Goal: Communication & Community: Ask a question

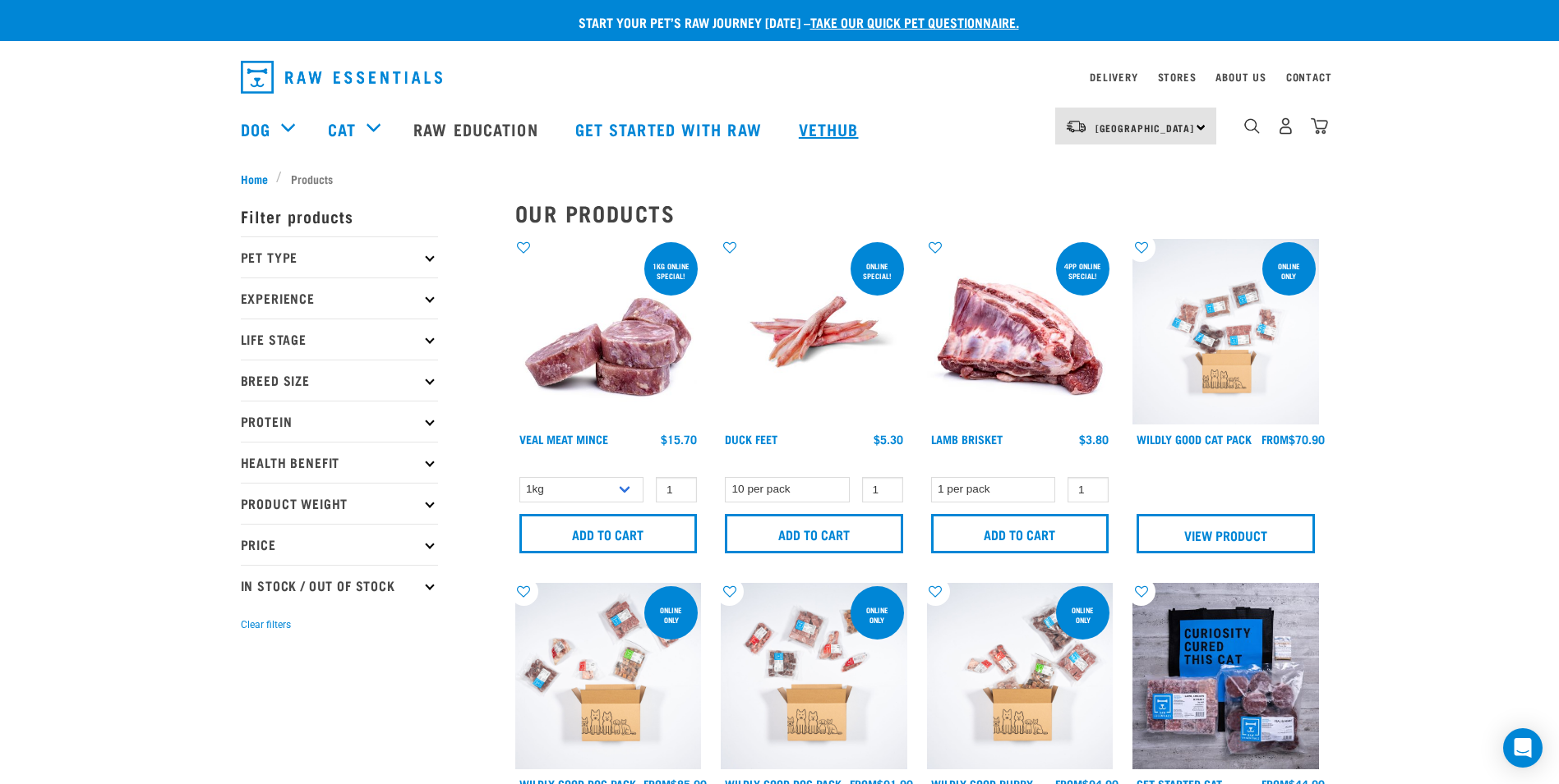
click at [825, 127] on link "Vethub" at bounding box center [831, 129] width 97 height 66
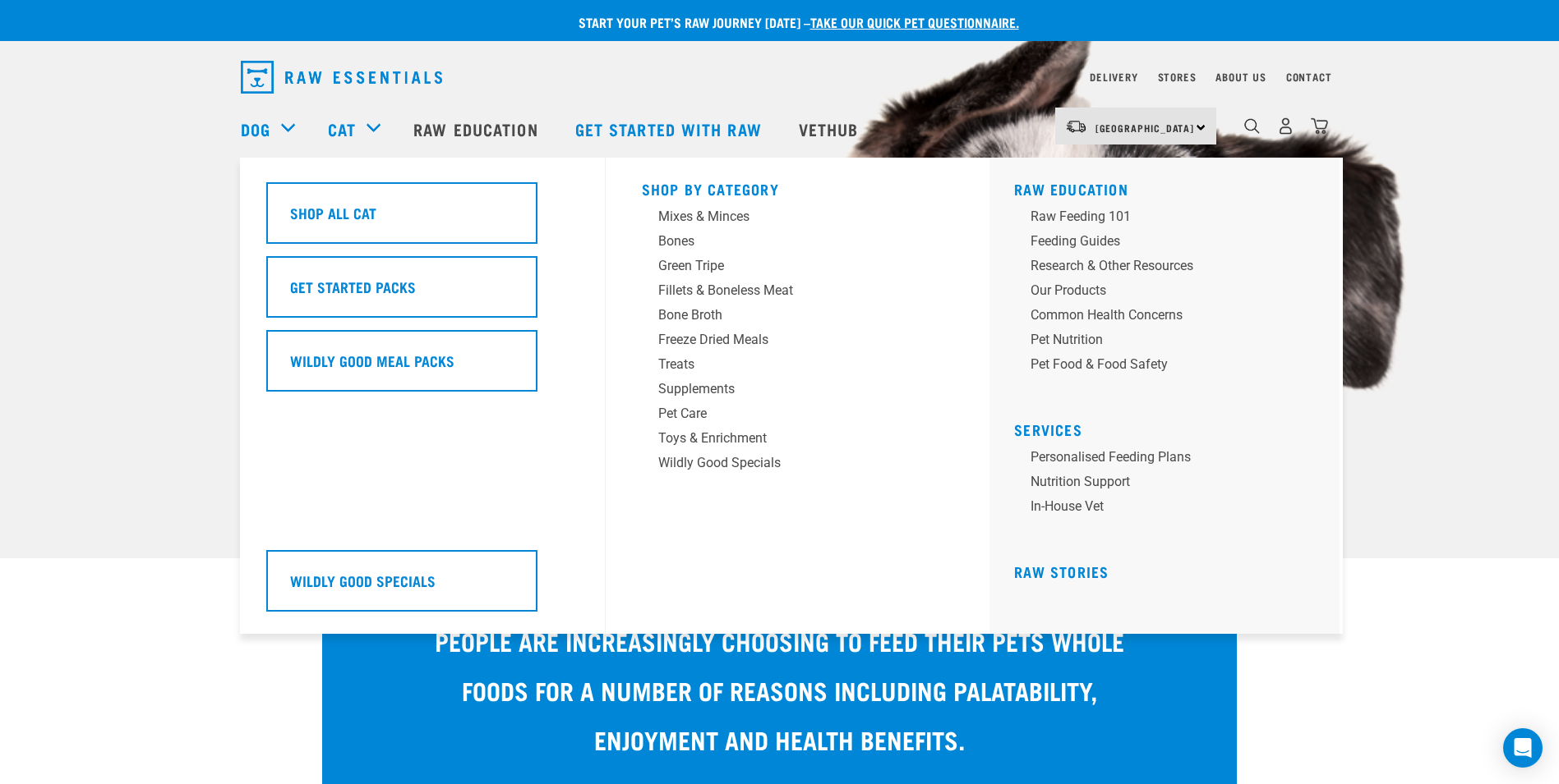
click at [381, 123] on div "Cat" at bounding box center [361, 129] width 69 height 66
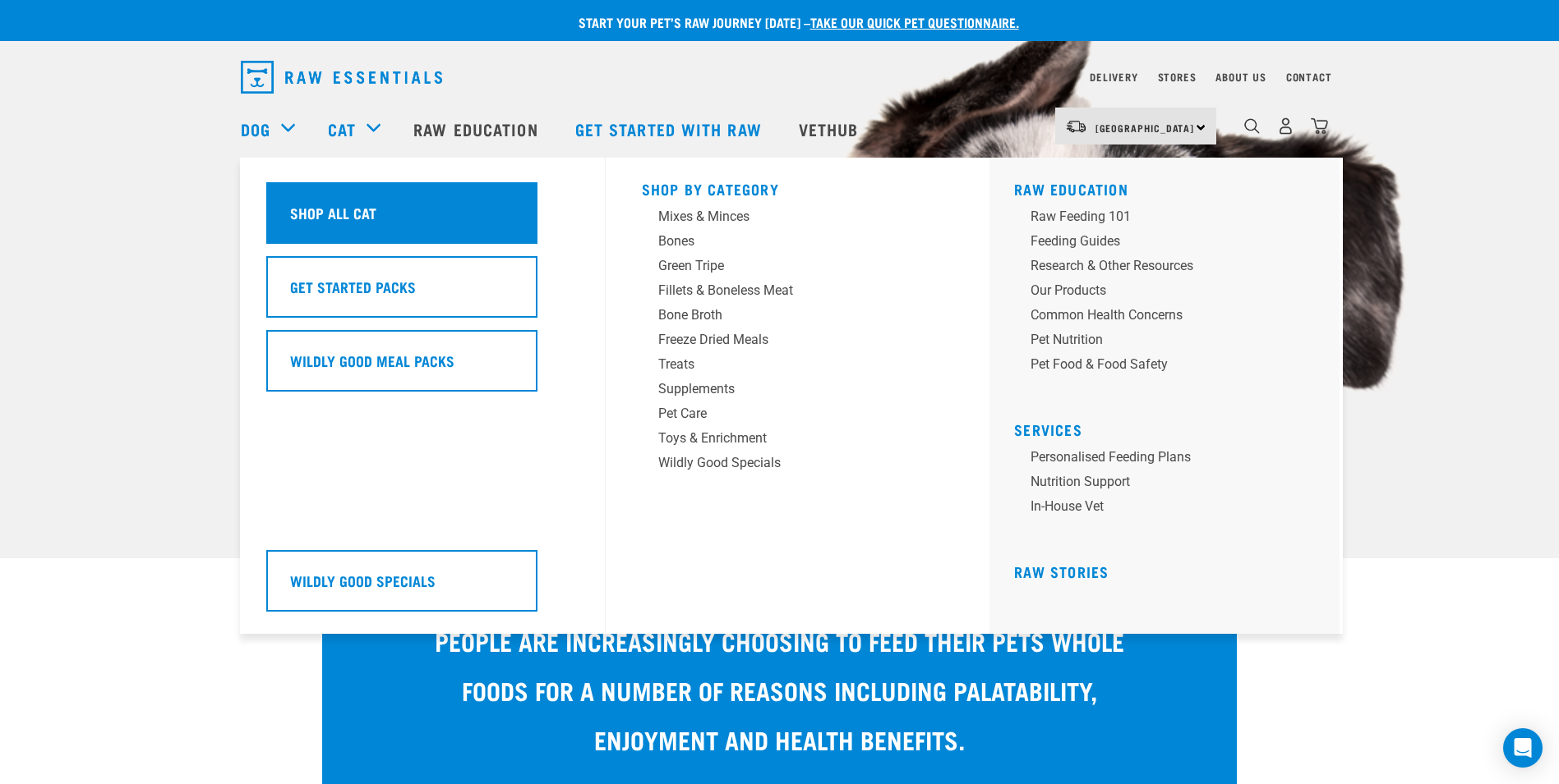
click at [369, 214] on h5 "Shop All Cat" at bounding box center [333, 213] width 87 height 21
click at [361, 211] on h5 "Shop All Cat" at bounding box center [333, 213] width 87 height 21
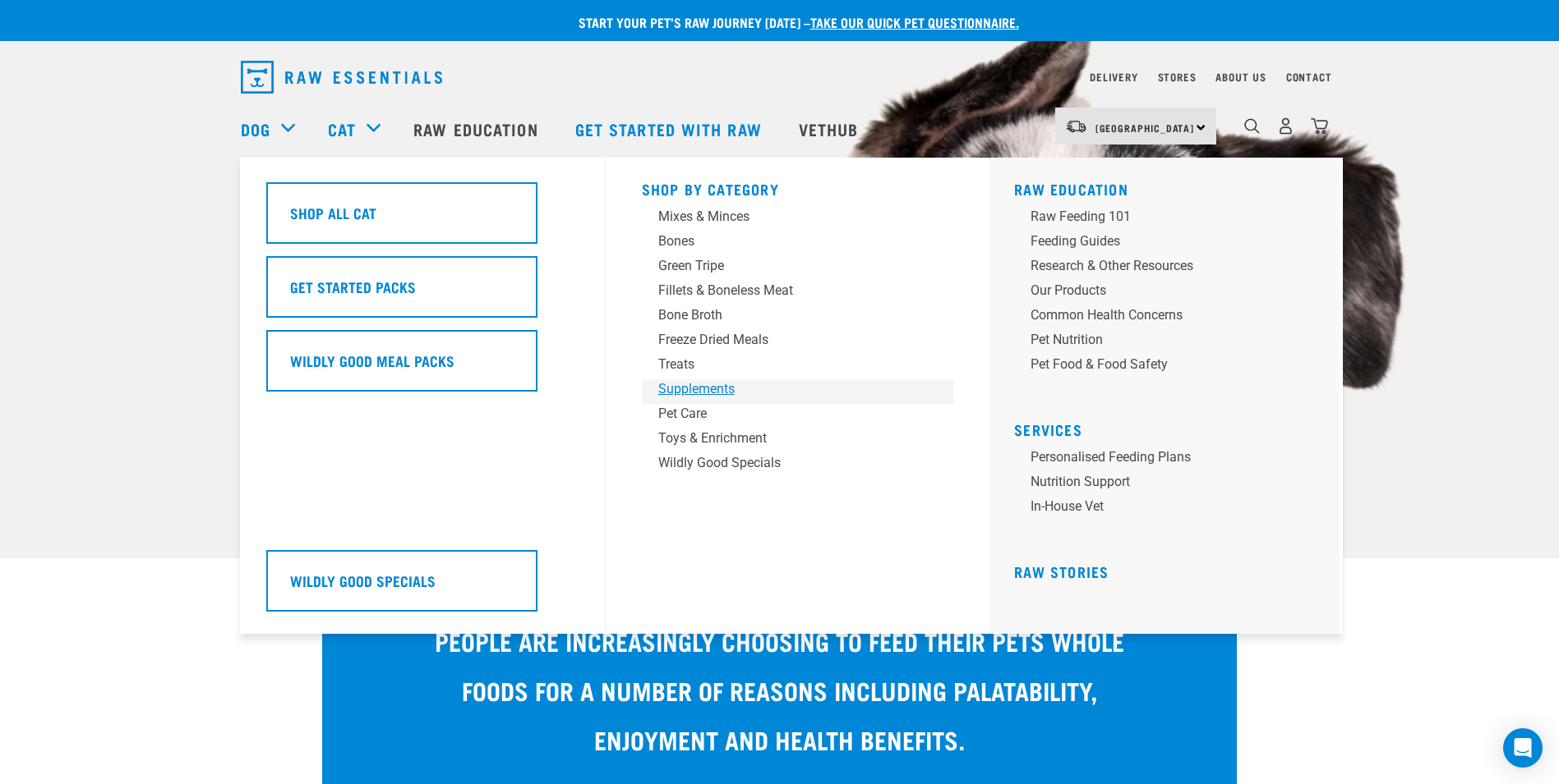
click at [679, 385] on div "Supplements" at bounding box center [786, 389] width 256 height 20
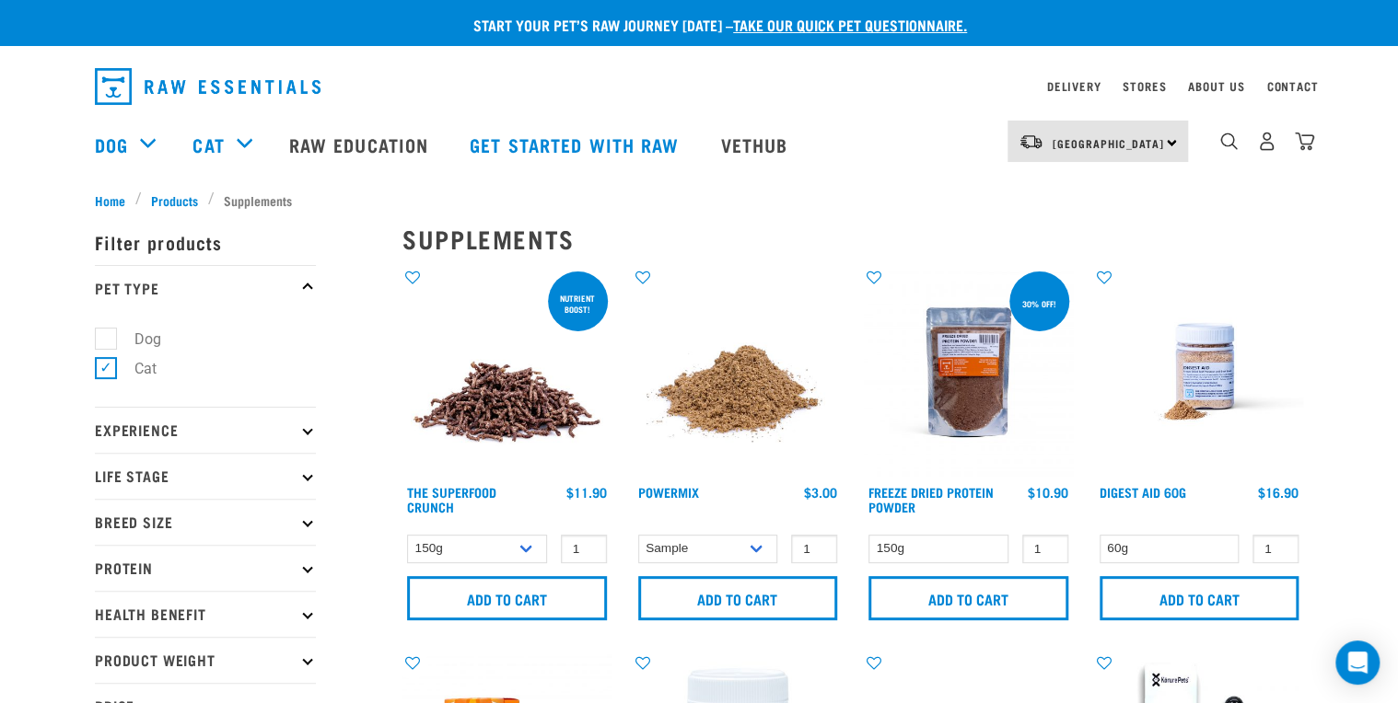
drag, startPoint x: 1693, startPoint y: 0, endPoint x: 902, endPoint y: 214, distance: 819.2
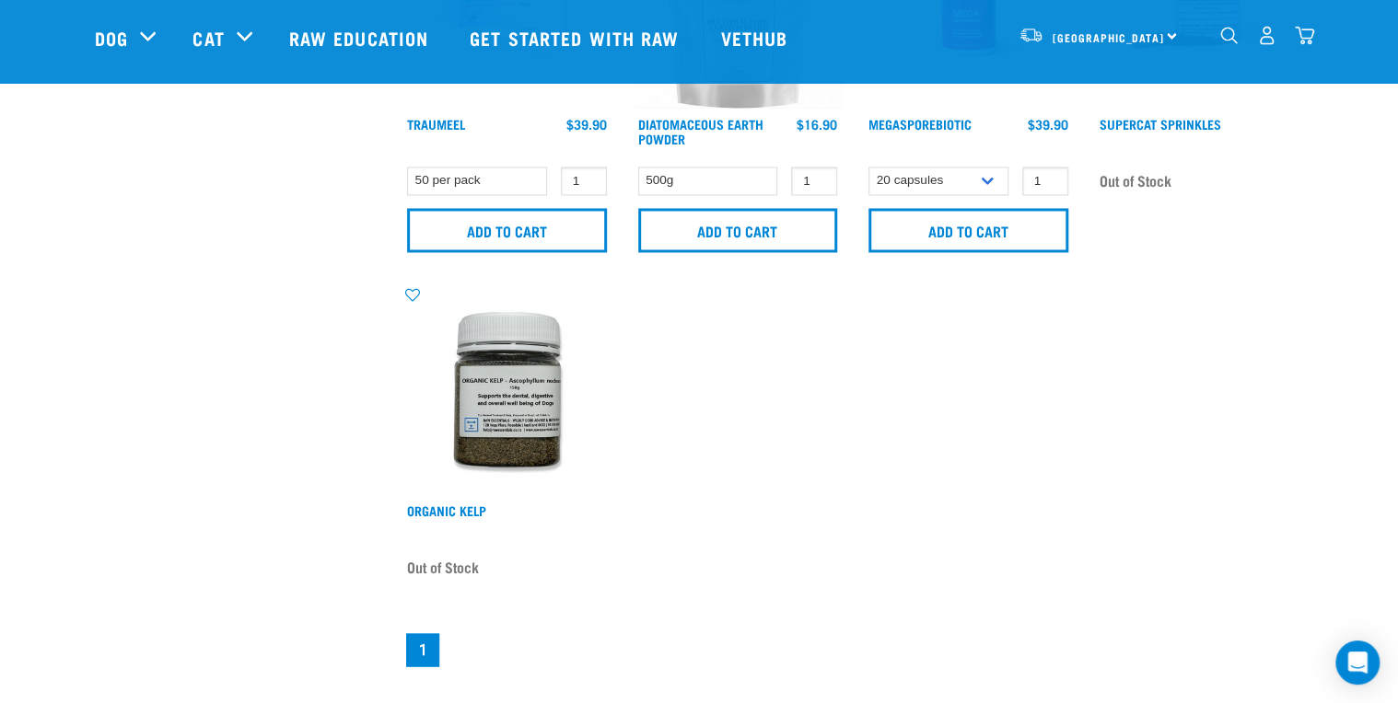
scroll to position [1414, 0]
click at [1365, 662] on icon "Open Intercom Messenger" at bounding box center [1356, 663] width 21 height 24
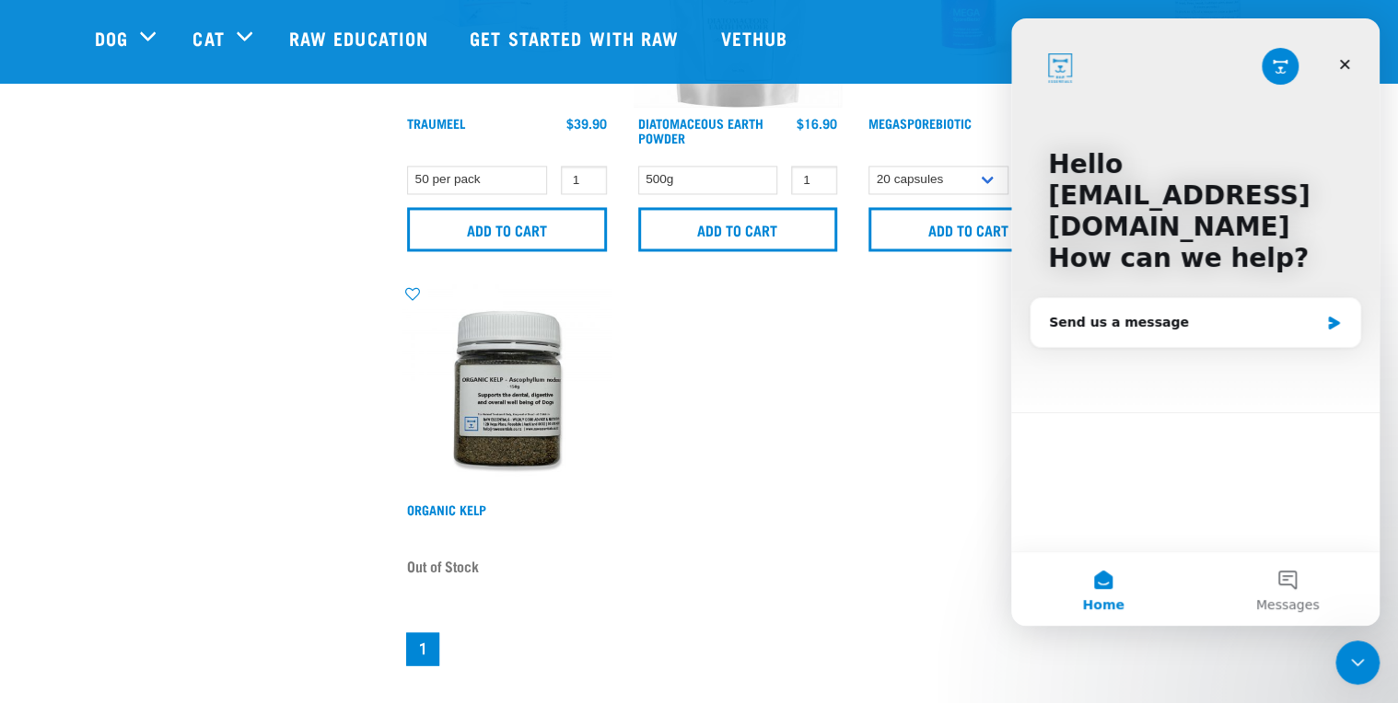
scroll to position [0, 0]
click at [1078, 325] on div "Send us a message" at bounding box center [1184, 322] width 270 height 19
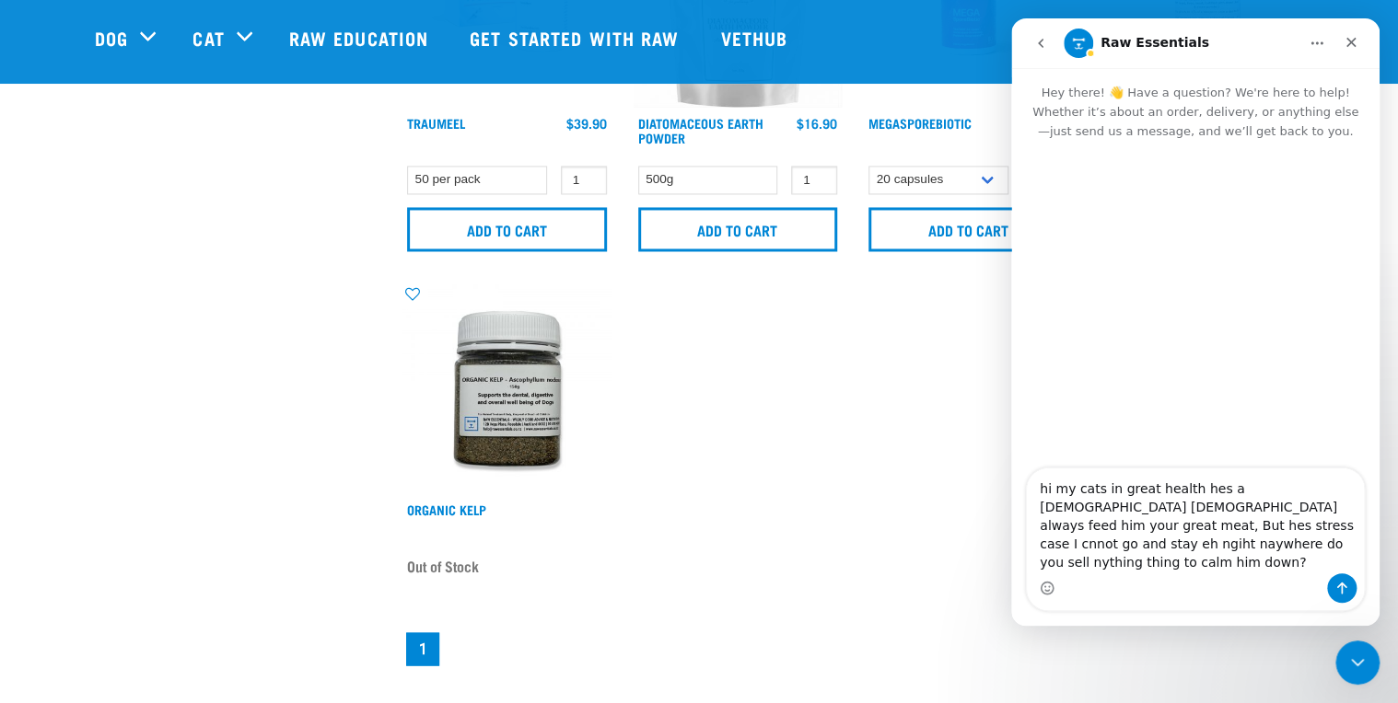
click at [1112, 545] on textarea "hi my cats in great health hes a 4 year old male always feed him your great mea…" at bounding box center [1195, 521] width 337 height 105
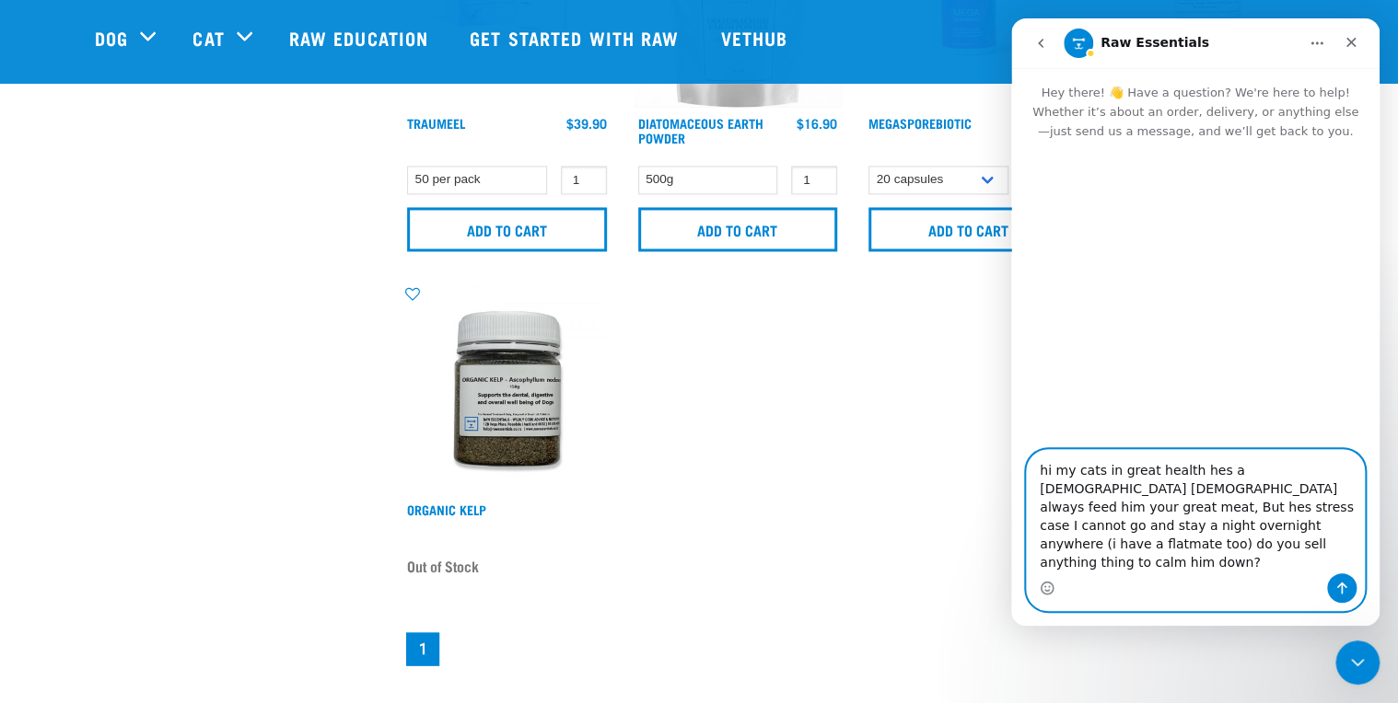
click at [1186, 510] on textarea "hi my cats in great health hes a 4 year old male always feed him your great mea…" at bounding box center [1195, 511] width 337 height 123
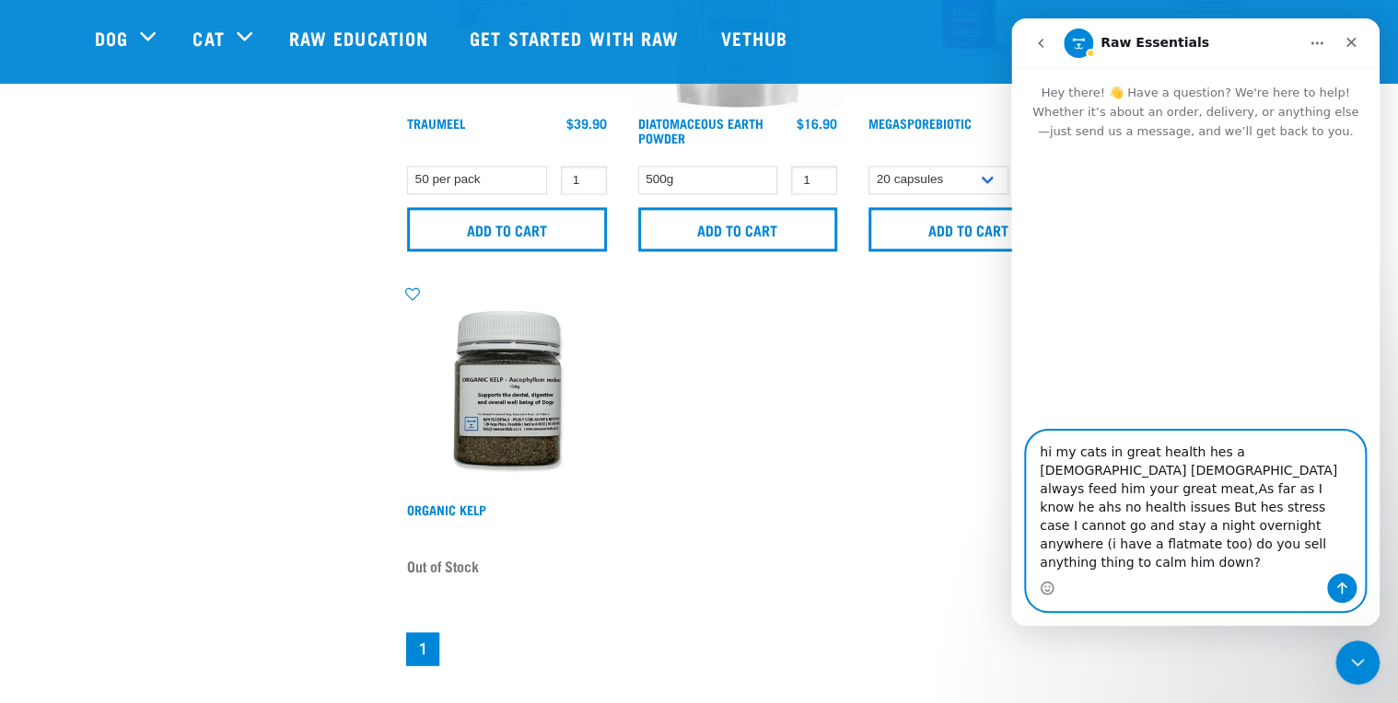
type textarea "hi my cats in great health hes a 4 year old male always feed him your great mea…"
click at [1335, 586] on icon "Send a message…" at bounding box center [1341, 588] width 15 height 15
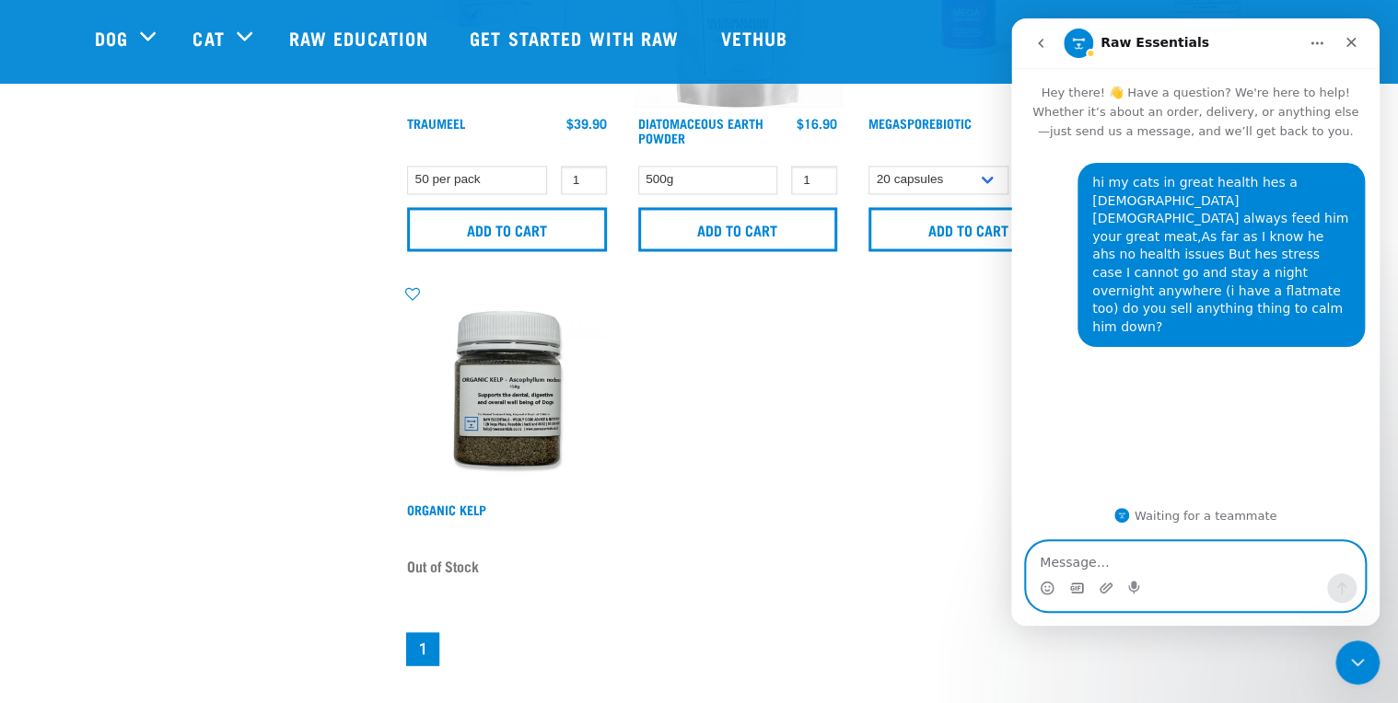
click at [1074, 582] on icon "Gif picker" at bounding box center [1076, 588] width 15 height 15
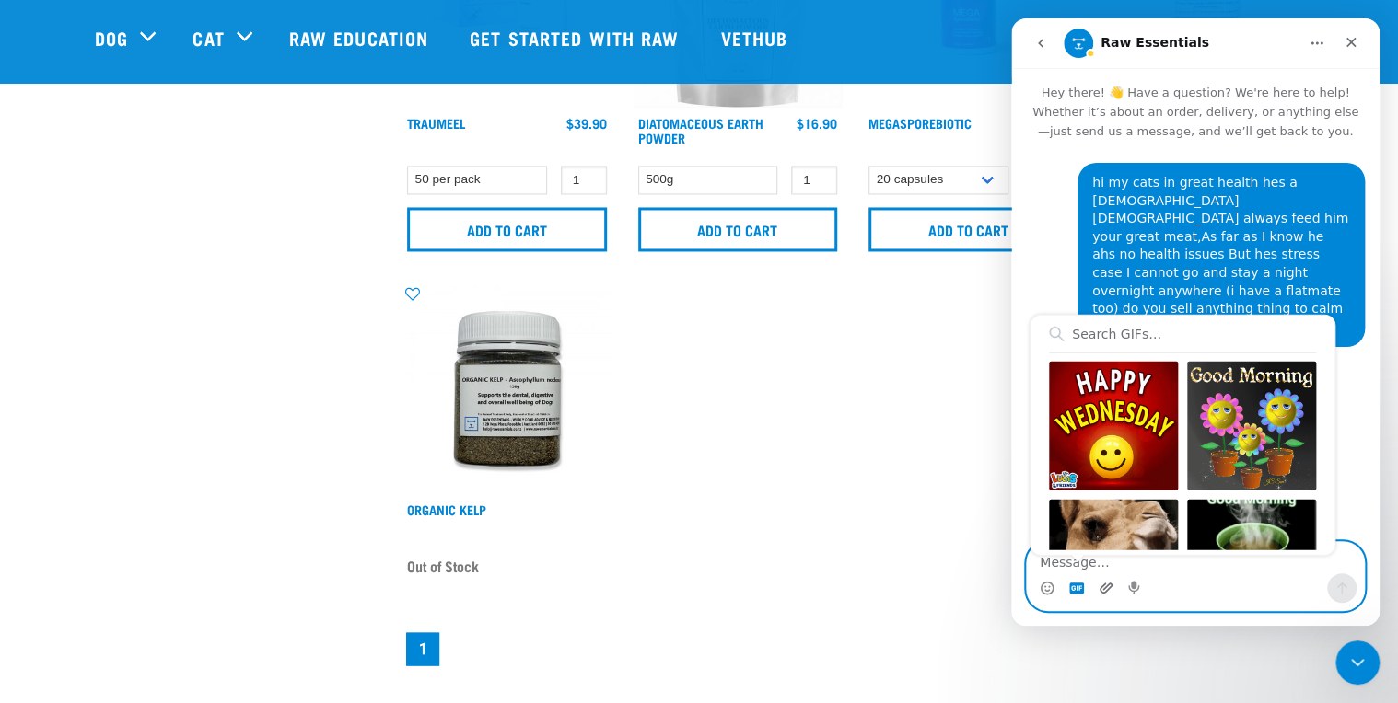
click at [1107, 587] on icon "Upload attachment" at bounding box center [1105, 588] width 13 height 10
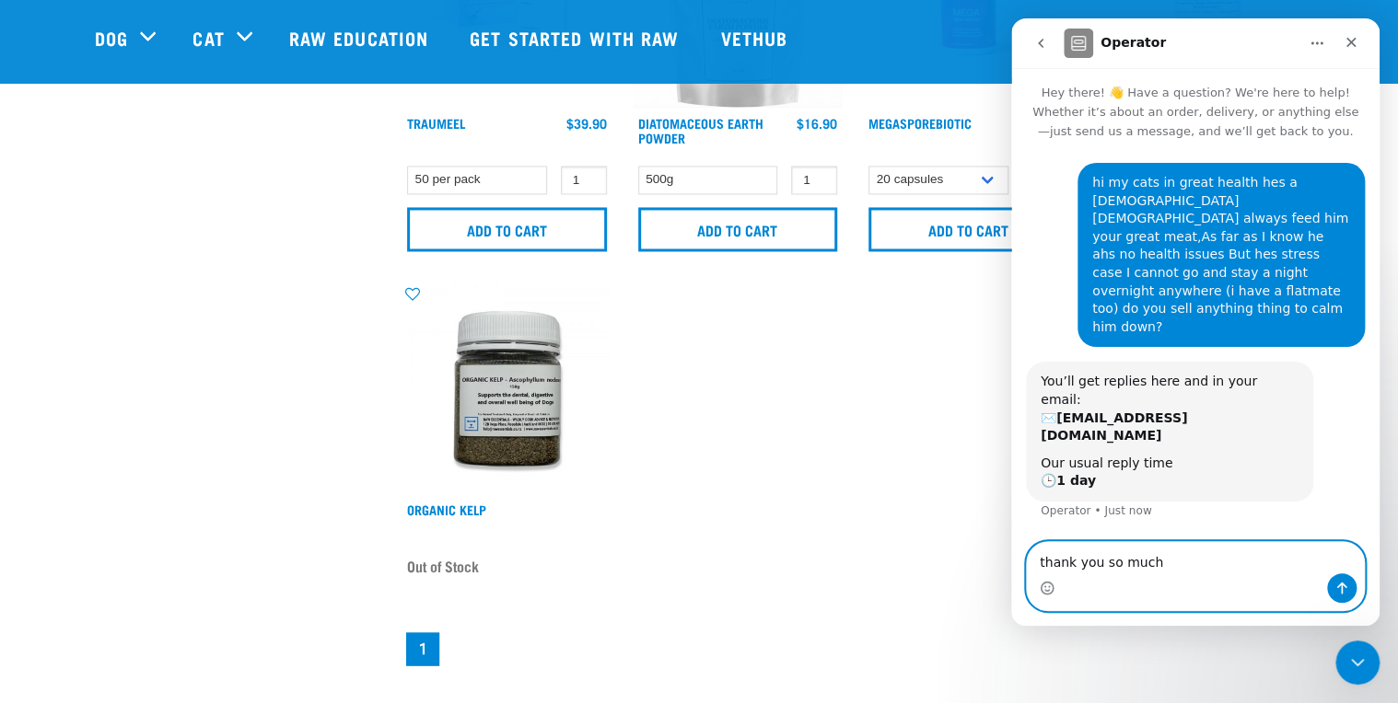
type textarea "thank you so much"
click at [1345, 597] on button "Send a message…" at bounding box center [1341, 588] width 29 height 29
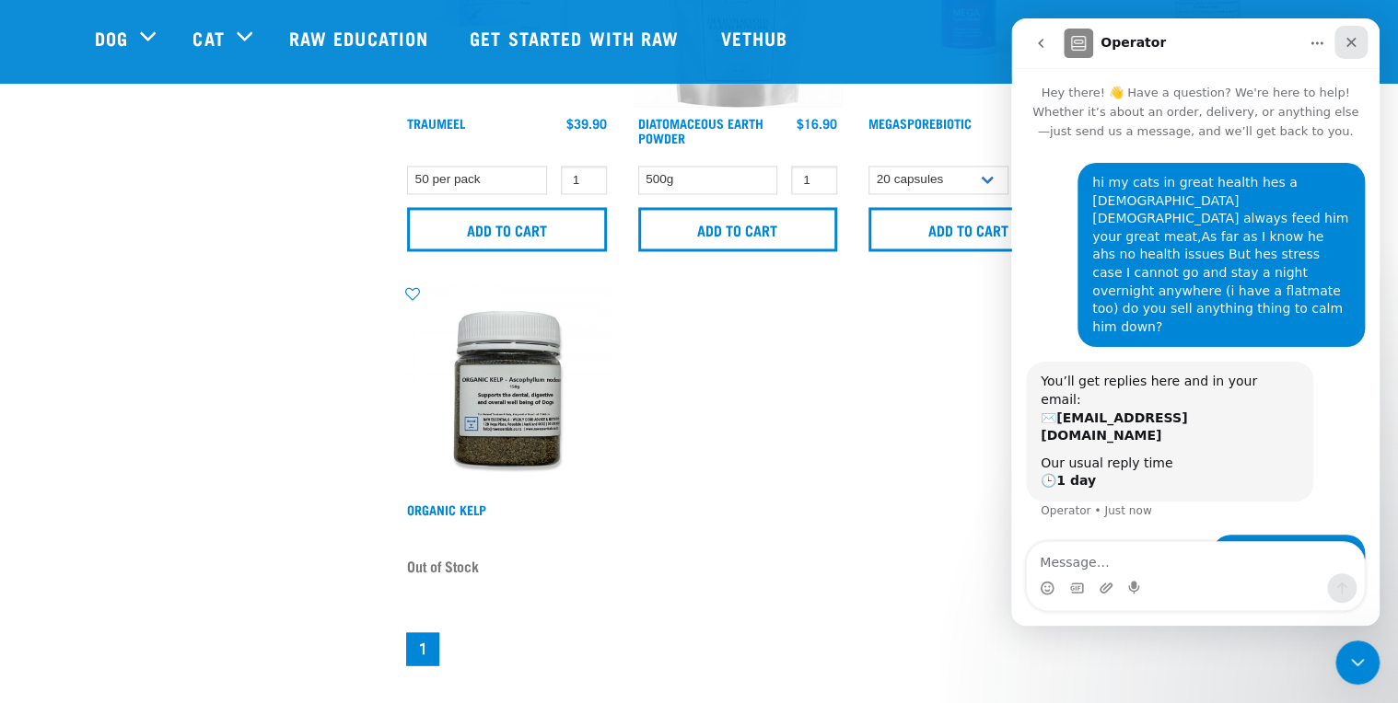
click at [1350, 41] on icon "Close" at bounding box center [1350, 42] width 15 height 15
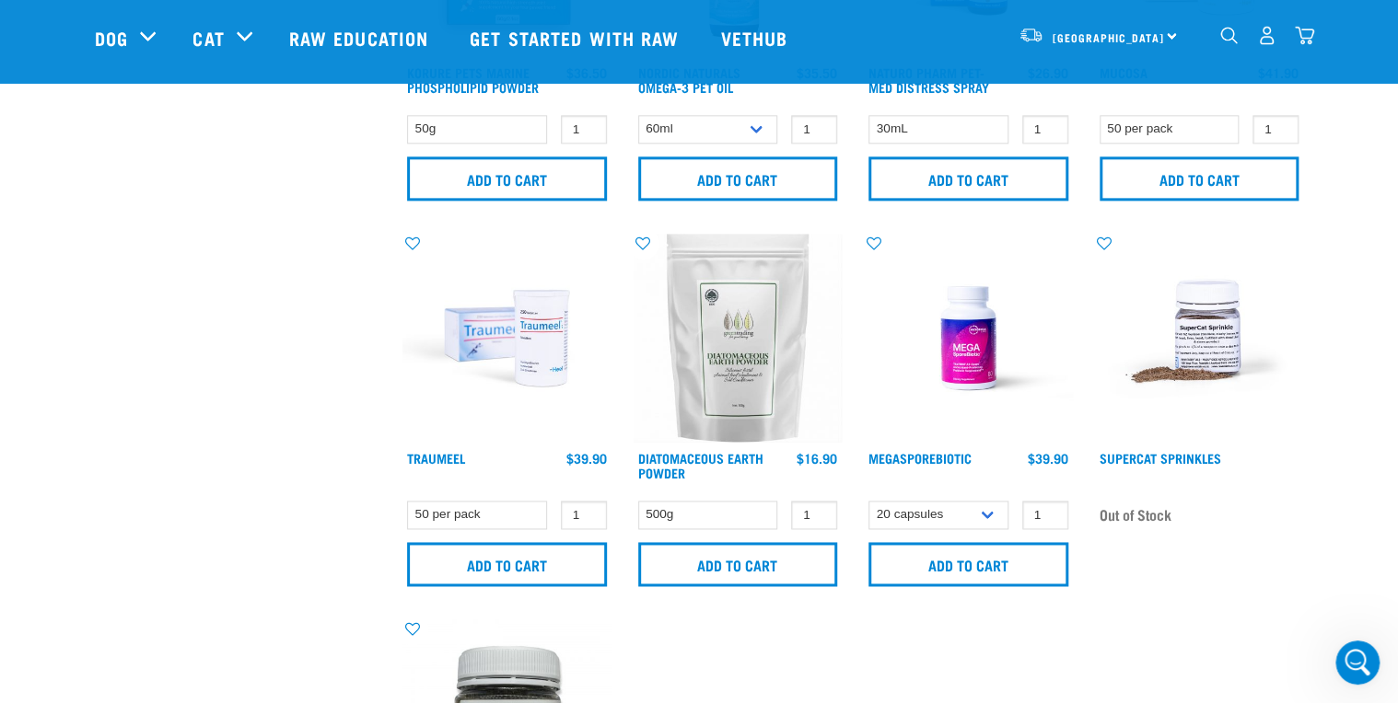
scroll to position [1061, 0]
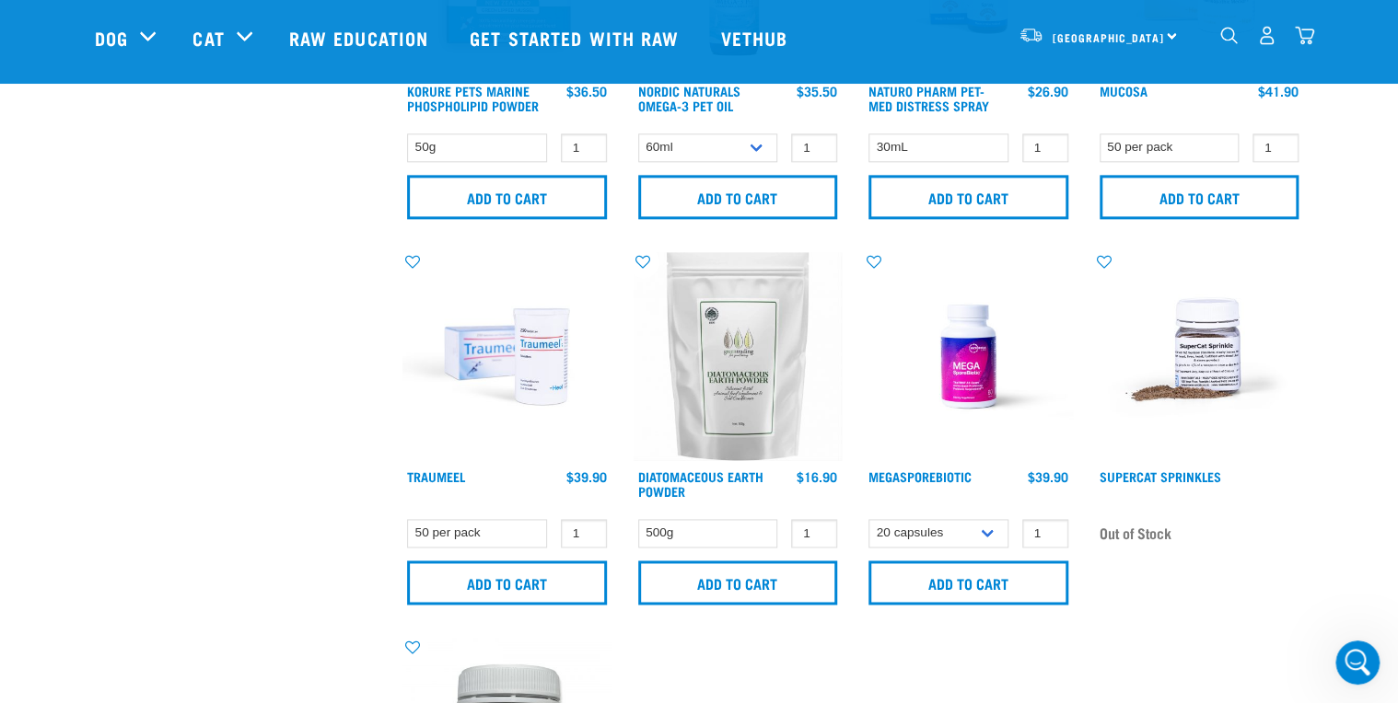
click at [468, 477] on div "Traumeel" at bounding box center [477, 488] width 140 height 37
click at [515, 373] on img at bounding box center [506, 356] width 209 height 209
click at [534, 328] on img at bounding box center [506, 356] width 209 height 209
click at [449, 476] on link "Traumeel" at bounding box center [436, 476] width 58 height 6
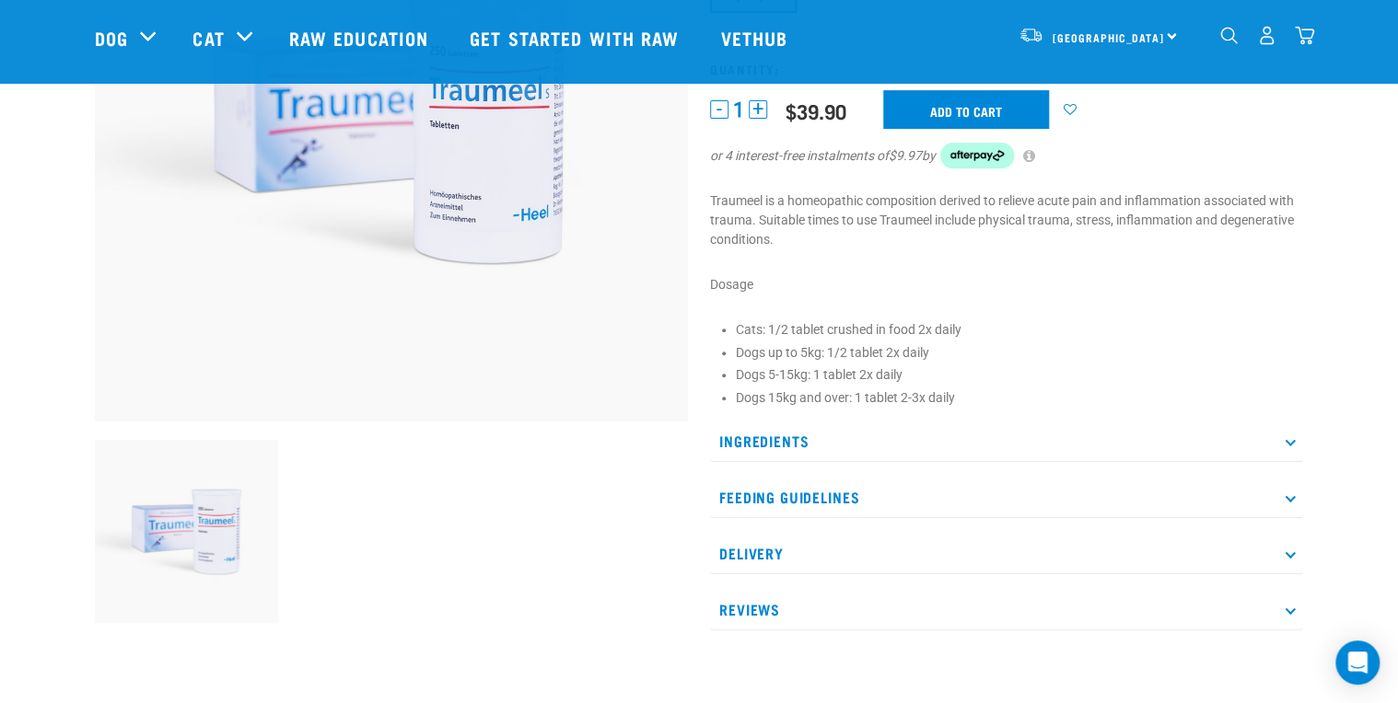
scroll to position [354, 0]
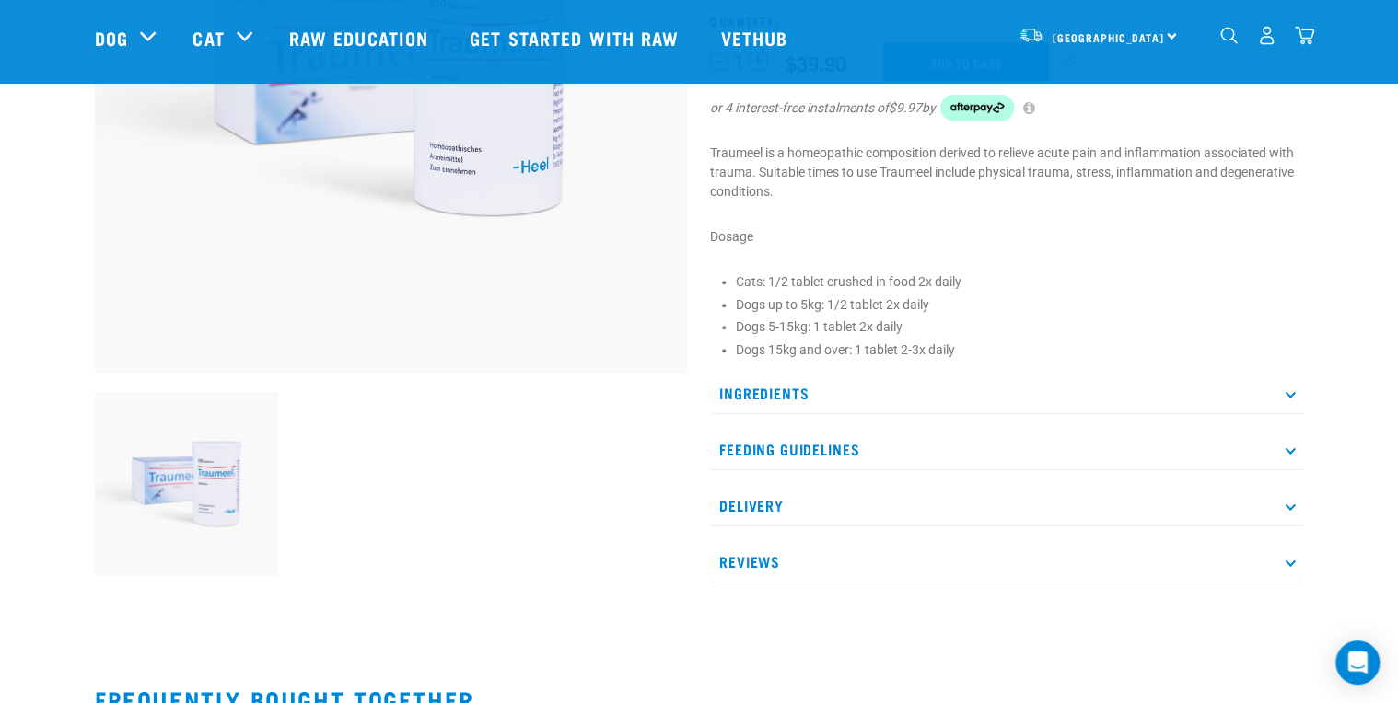
click at [1290, 393] on icon at bounding box center [1289, 393] width 10 height 10
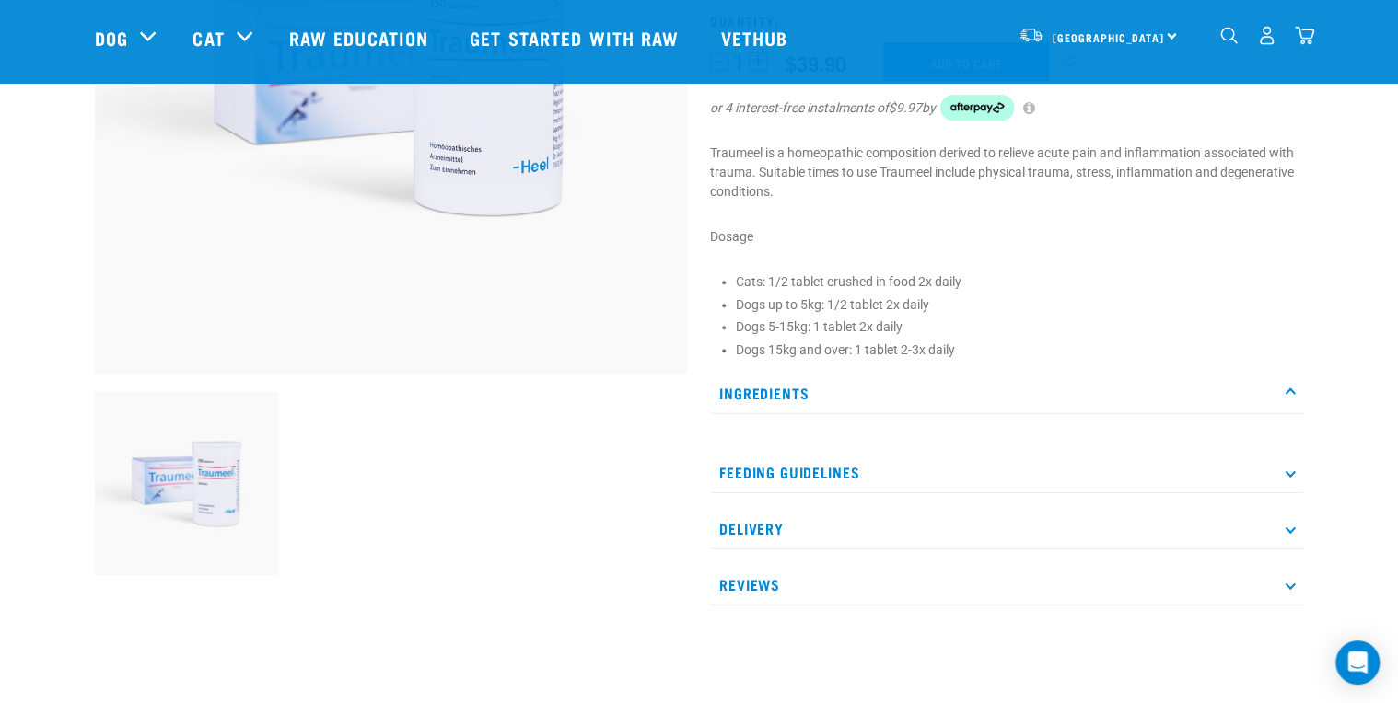
click at [781, 390] on p "Ingredients" at bounding box center [1006, 393] width 593 height 41
